Goal: Find specific page/section: Find specific page/section

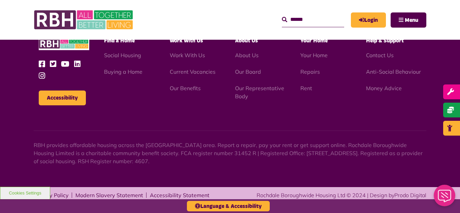
scroll to position [706, 0]
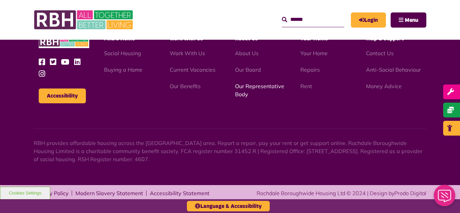
click at [246, 87] on link "Our Representative Body" at bounding box center [259, 90] width 49 height 15
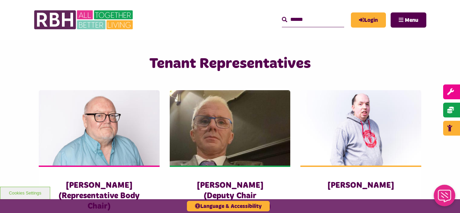
scroll to position [472, 0]
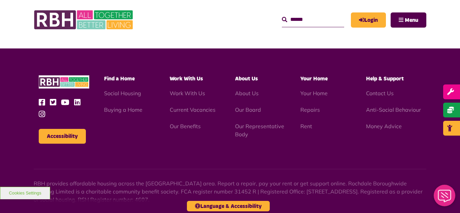
scroll to position [1956, 0]
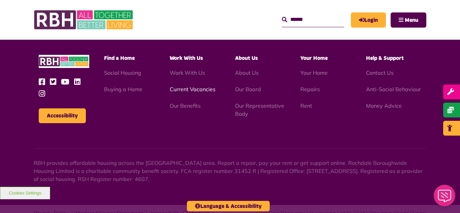
scroll to position [1956, 0]
click at [186, 86] on link "Current Vacancies" at bounding box center [193, 89] width 46 height 7
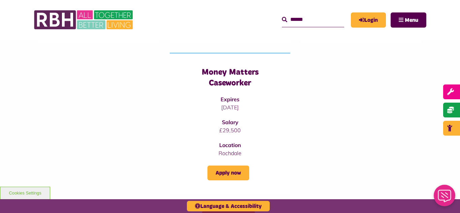
scroll to position [243, 0]
